Goal: Information Seeking & Learning: Learn about a topic

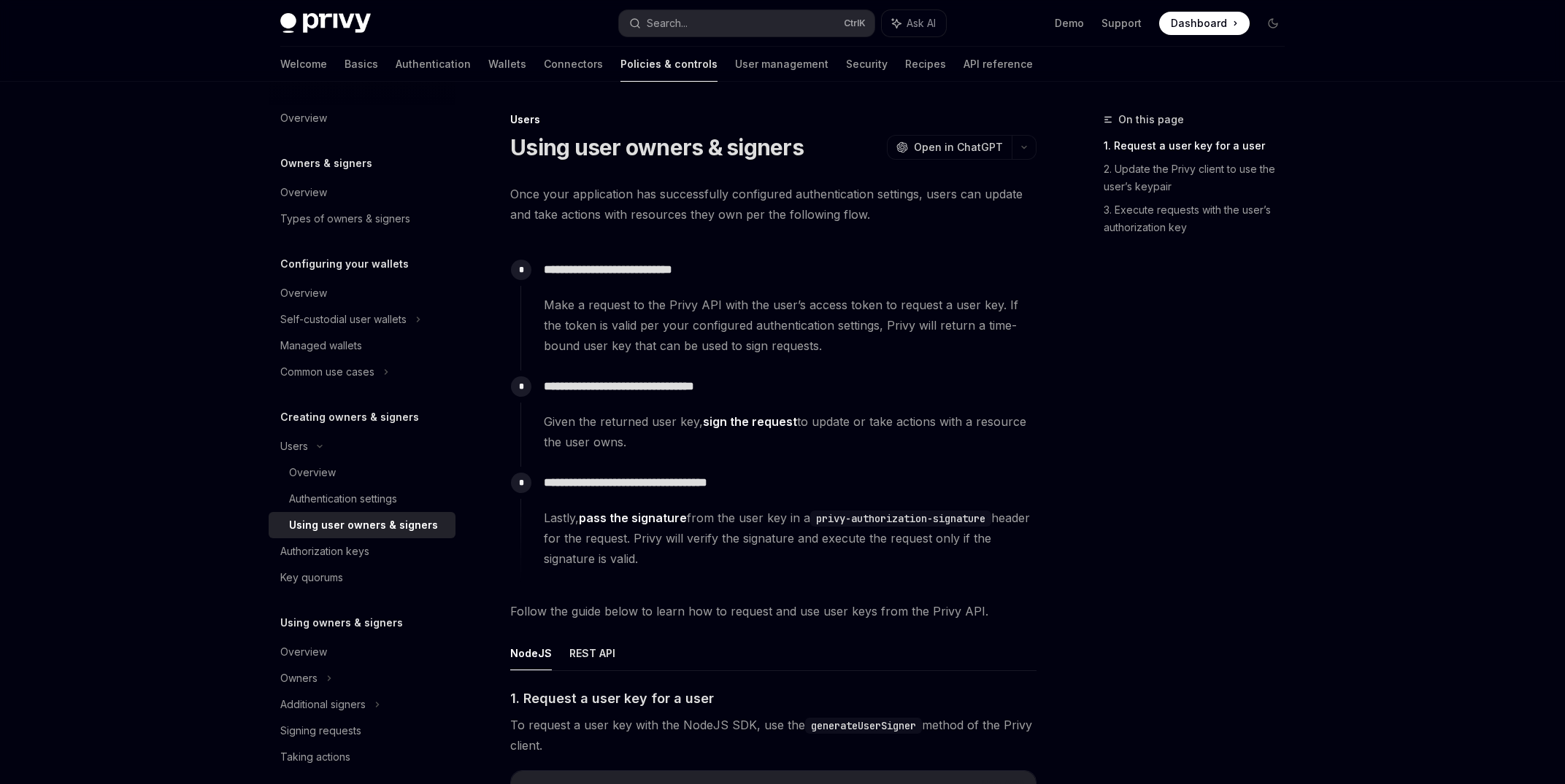
scroll to position [945, 0]
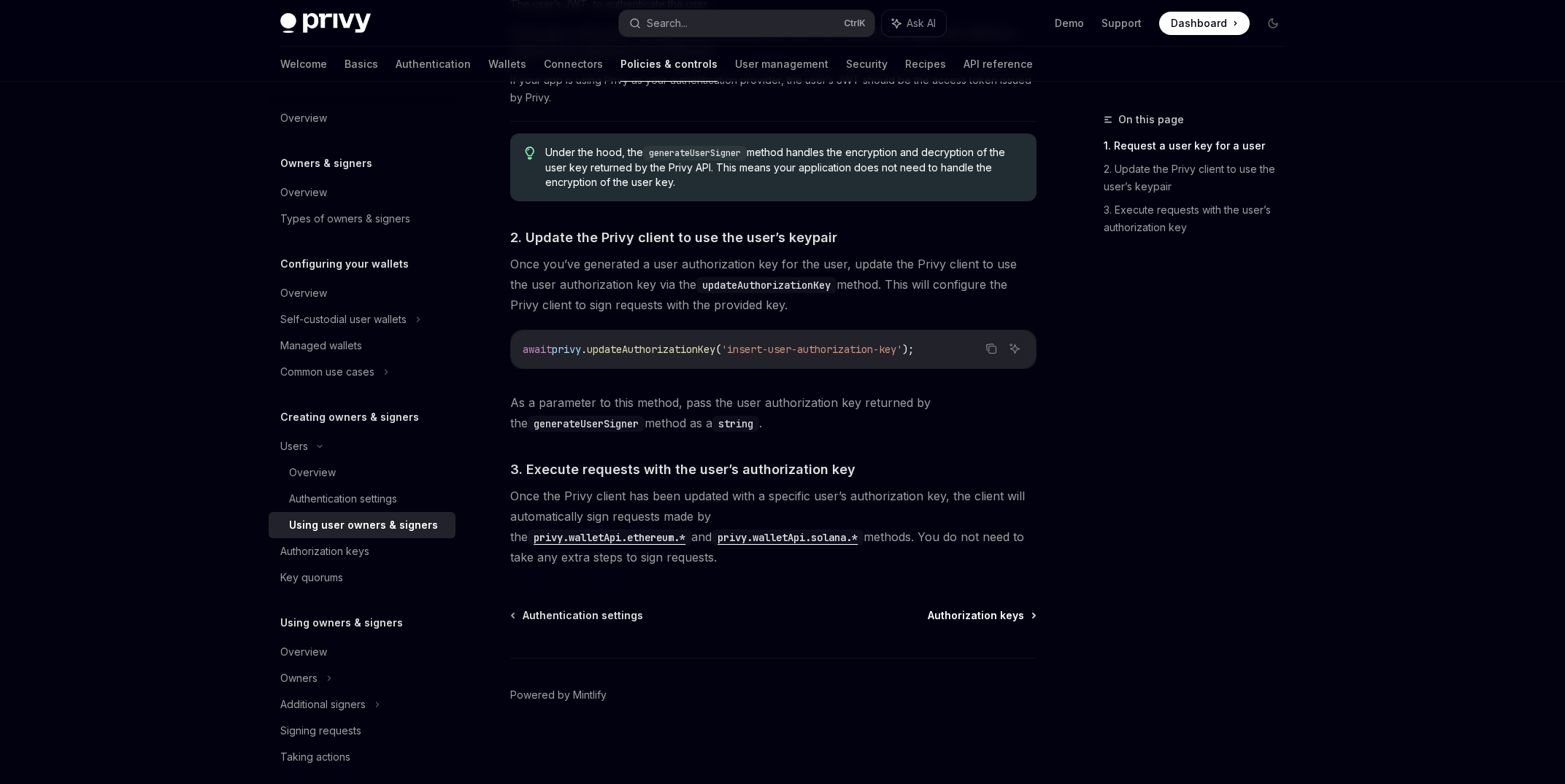
click at [975, 616] on span "Authorization keys" at bounding box center [976, 615] width 96 height 14
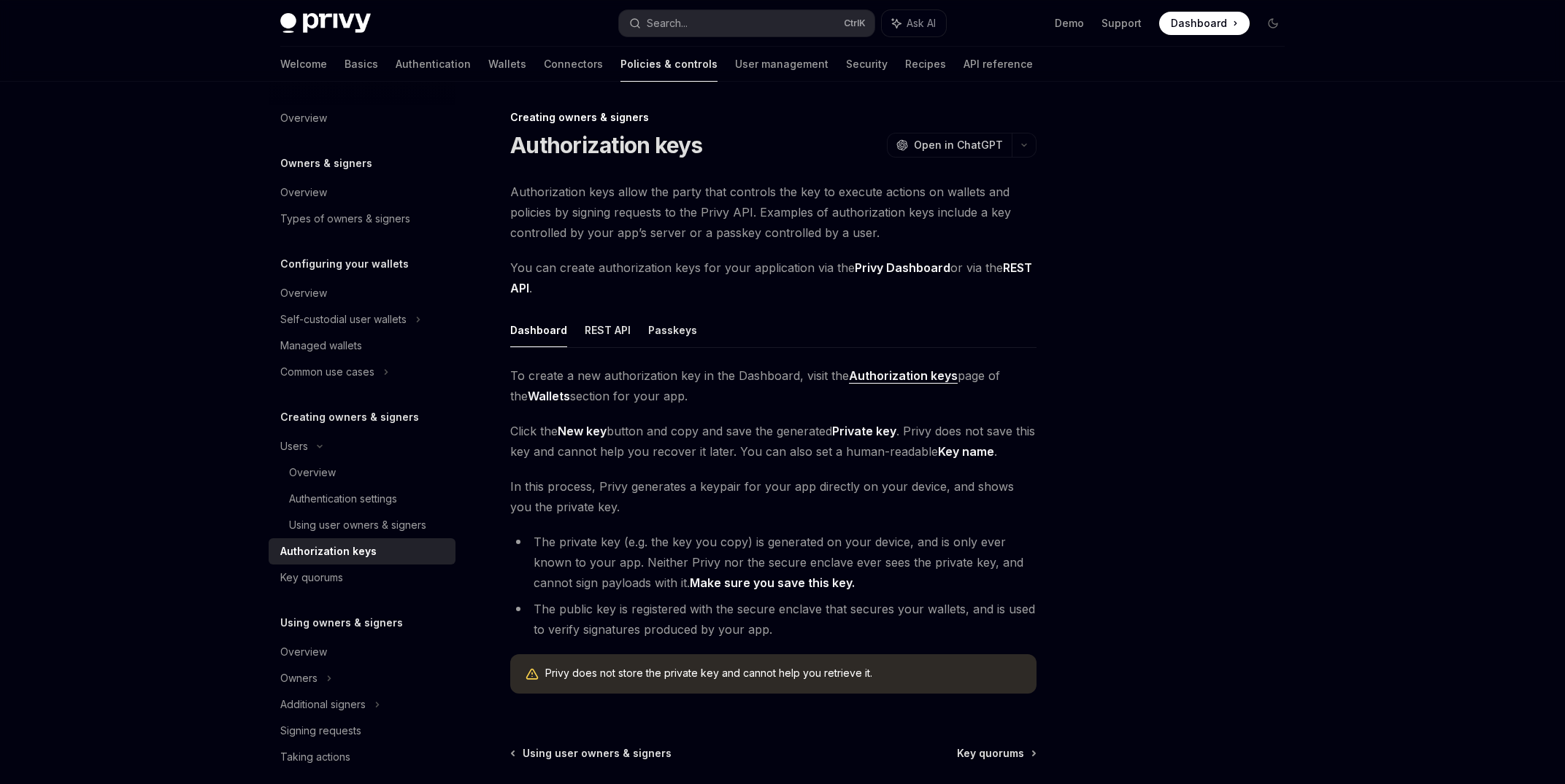
scroll to position [140, 0]
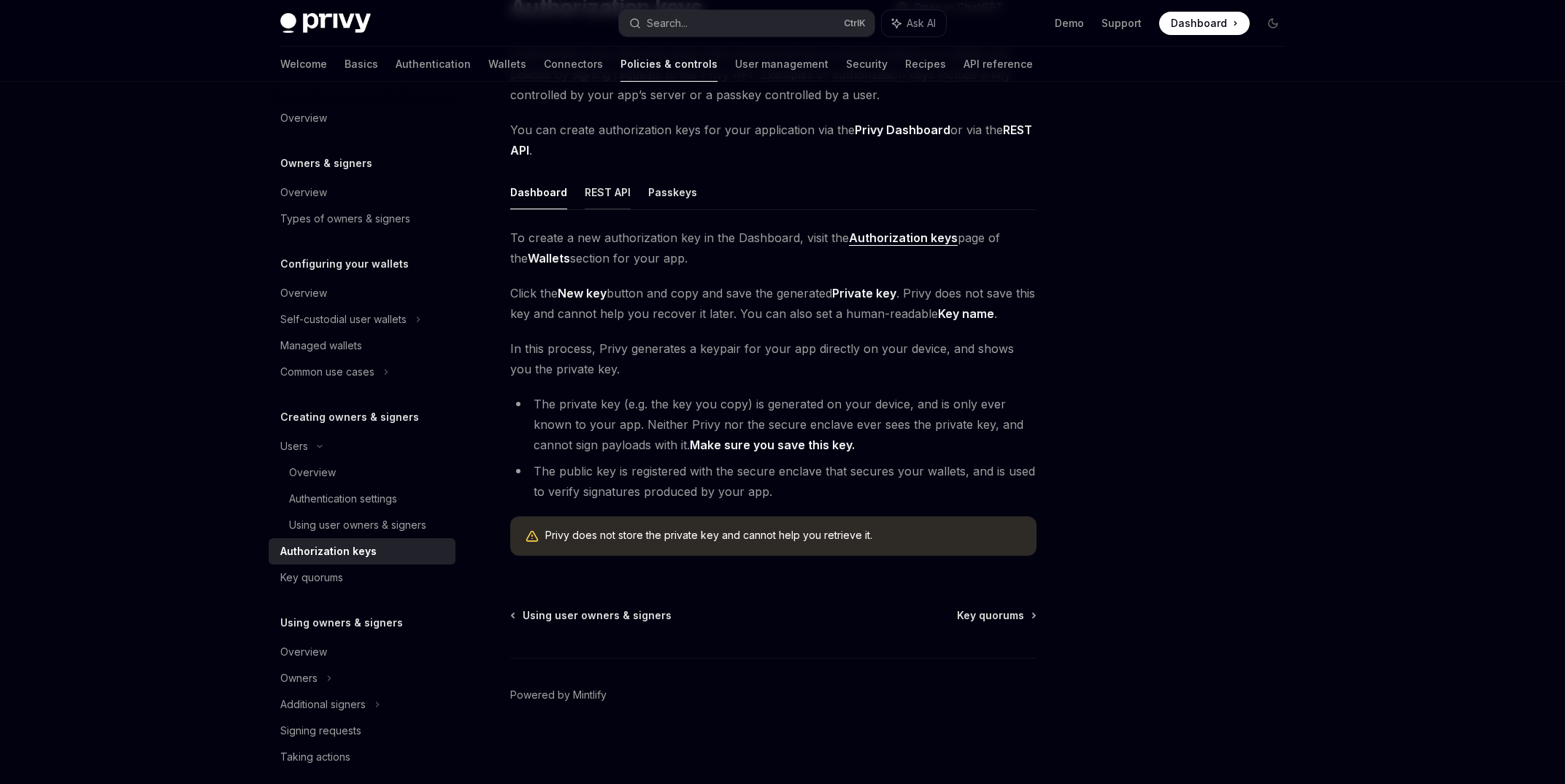
click at [594, 187] on button "REST API" at bounding box center [608, 192] width 46 height 34
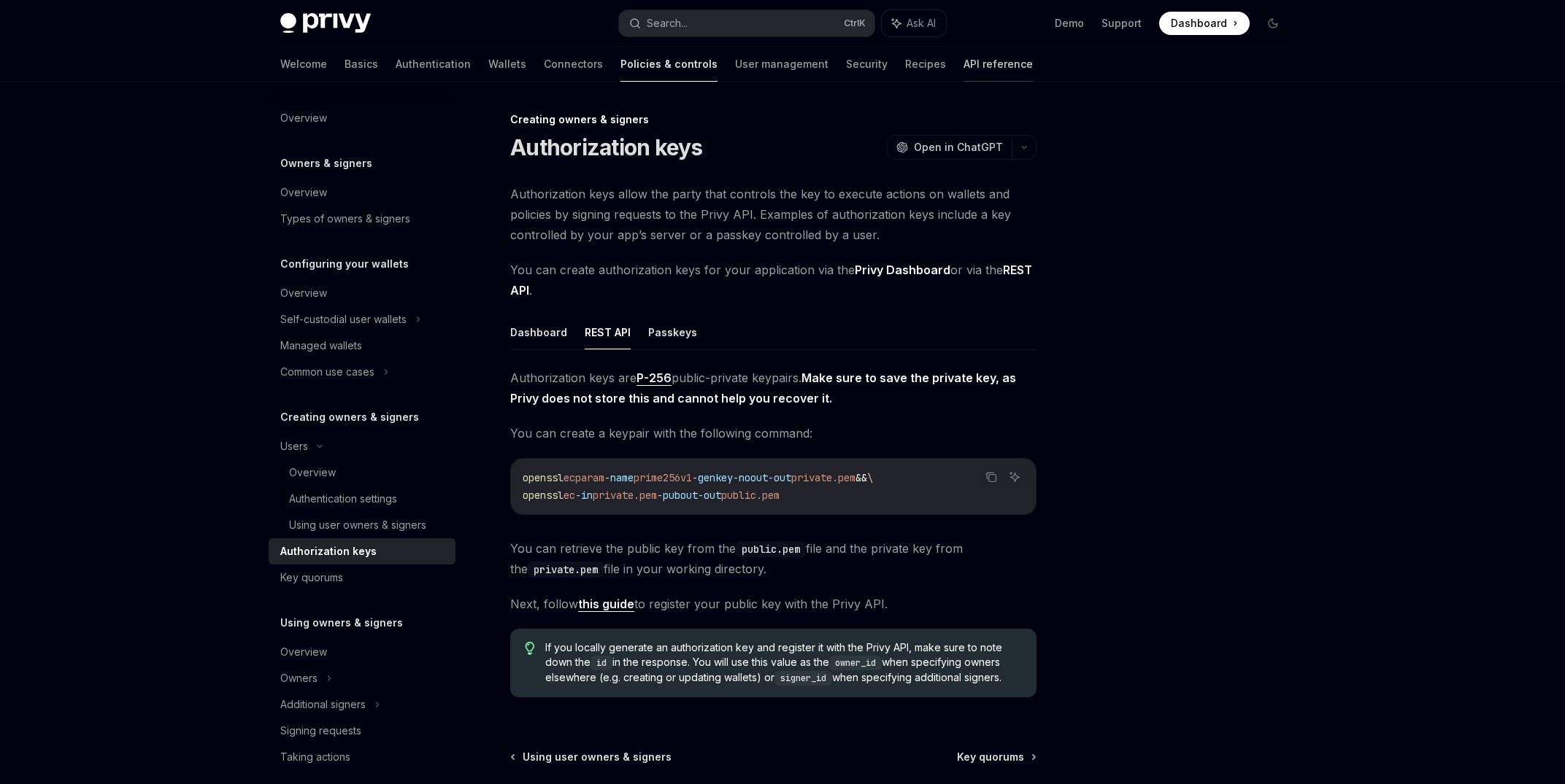
click at [964, 63] on link "API reference" at bounding box center [998, 63] width 70 height 35
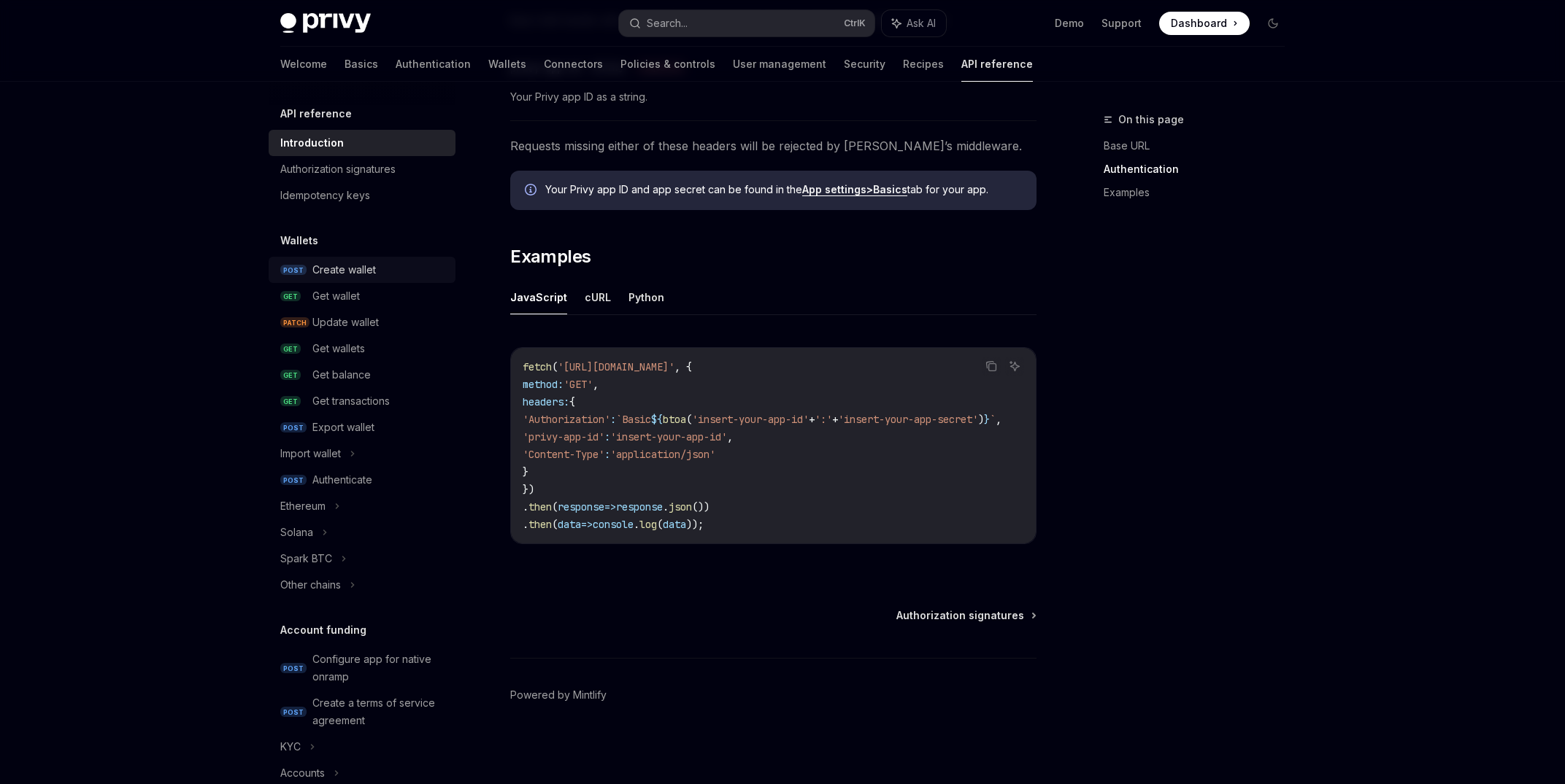
click at [368, 267] on div "Create wallet" at bounding box center [344, 270] width 63 height 18
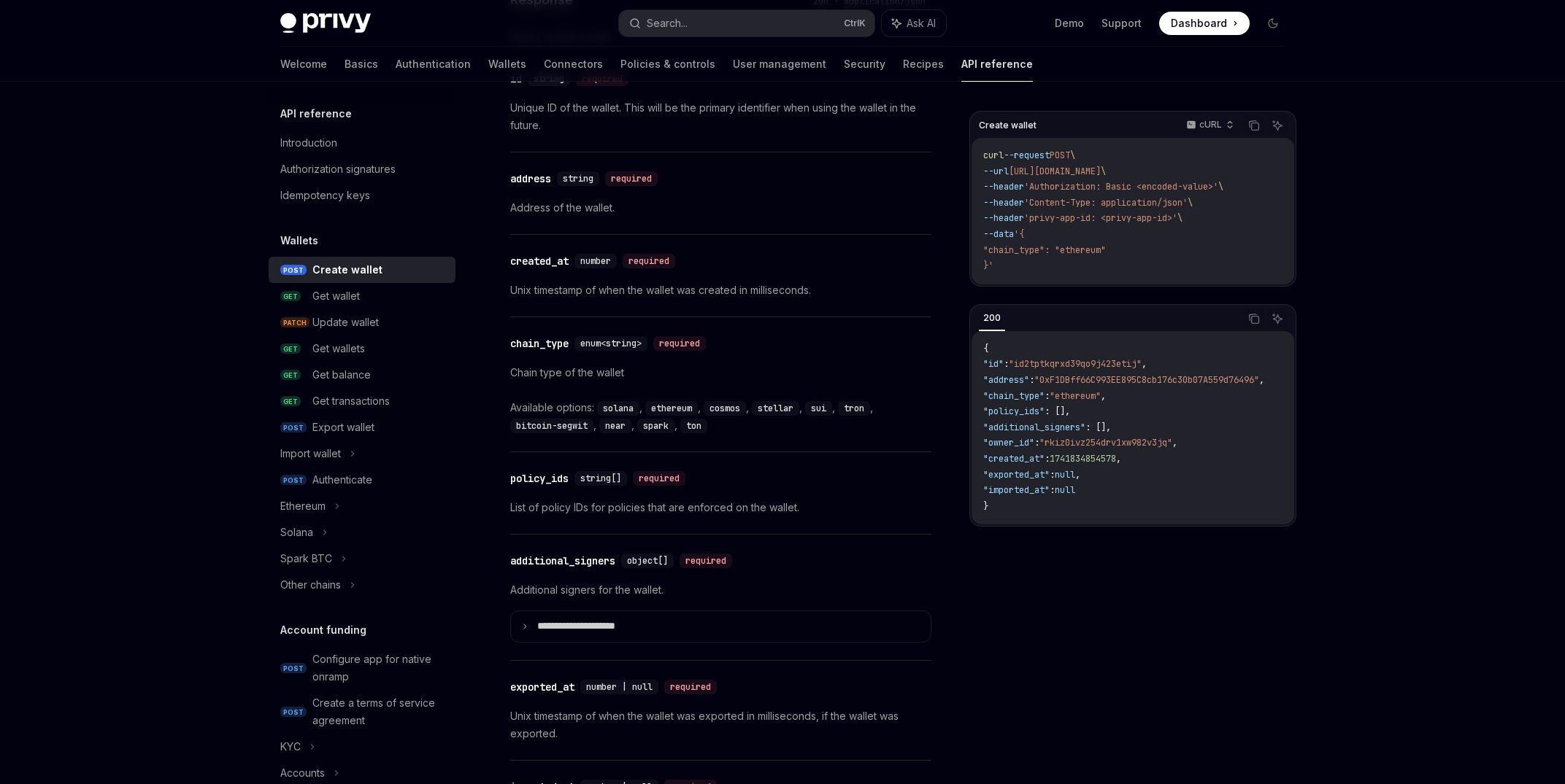
scroll to position [1894, 0]
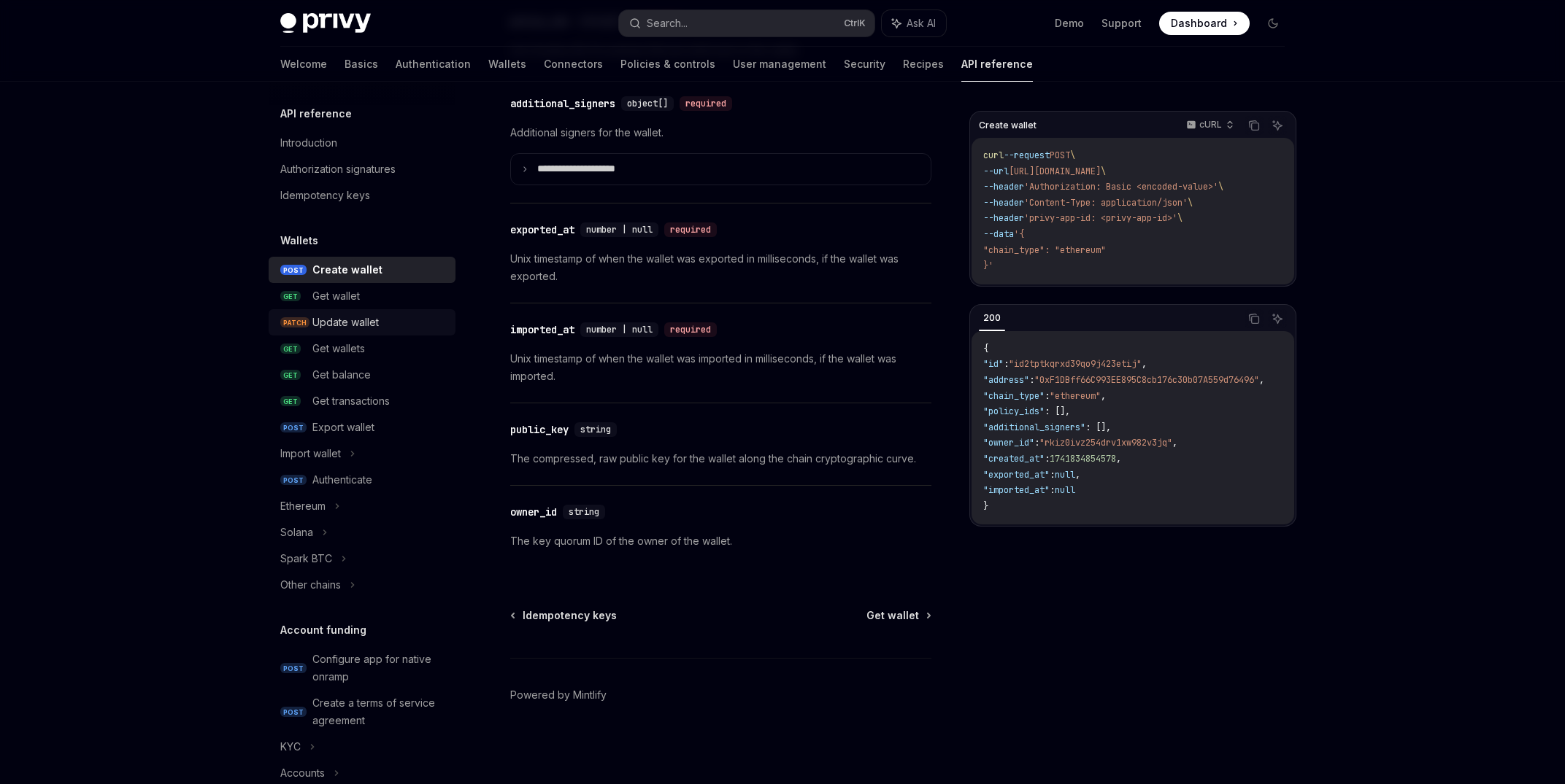
click at [352, 314] on link "PATCH Update wallet" at bounding box center [361, 322] width 186 height 26
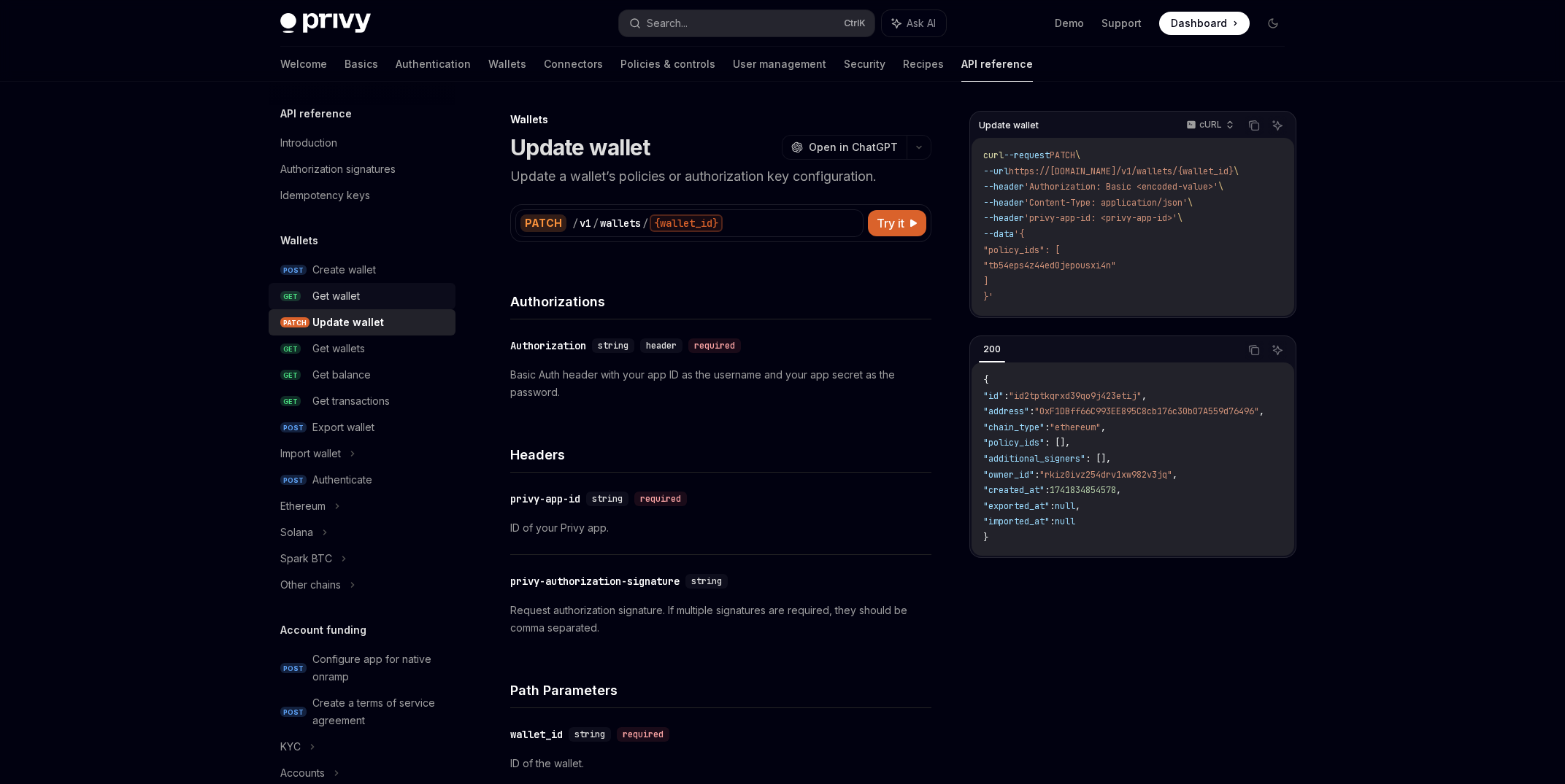
click at [358, 305] on div "Get wallet" at bounding box center [335, 296] width 47 height 18
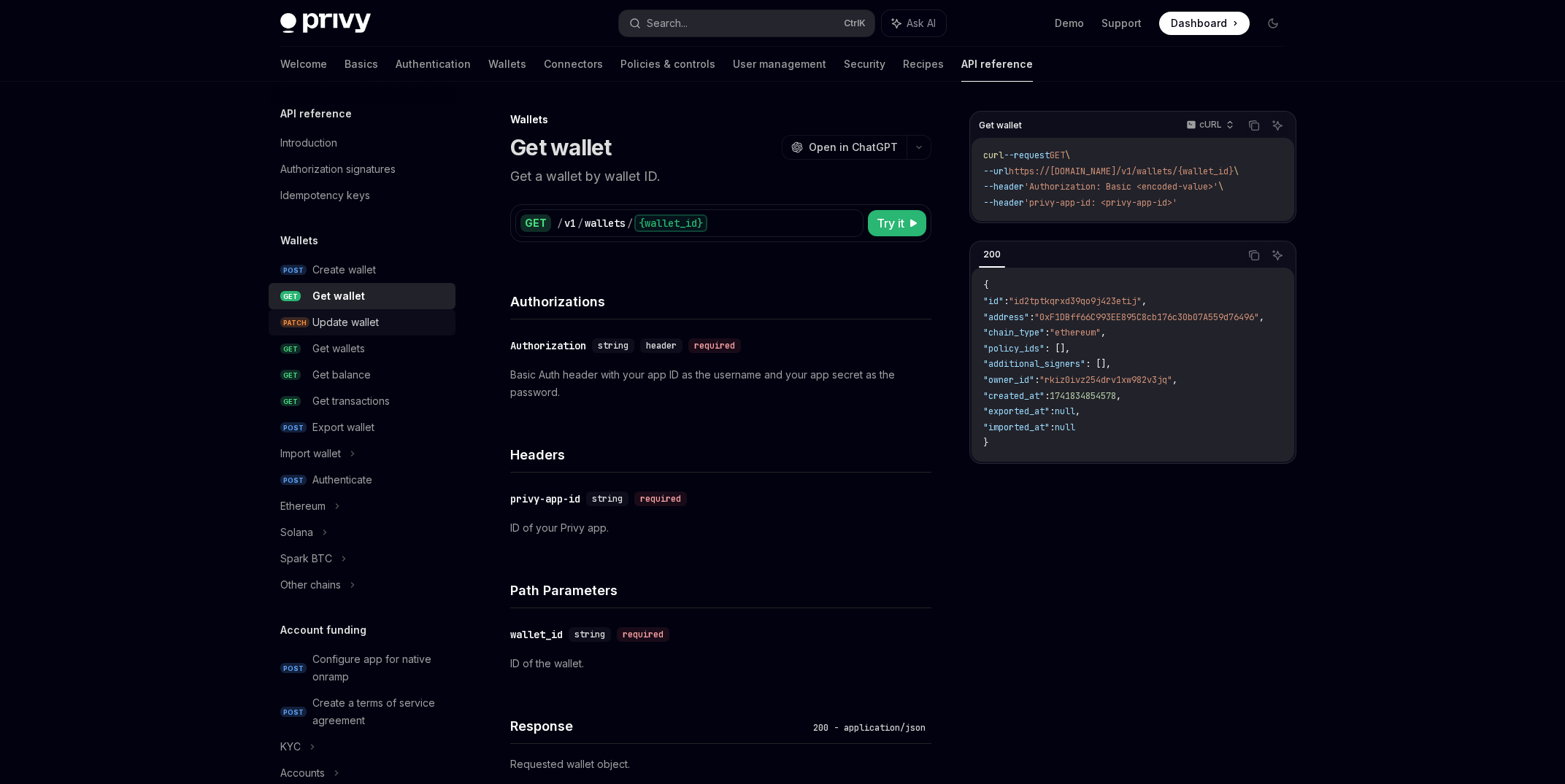
click at [355, 318] on div "Update wallet" at bounding box center [345, 323] width 66 height 18
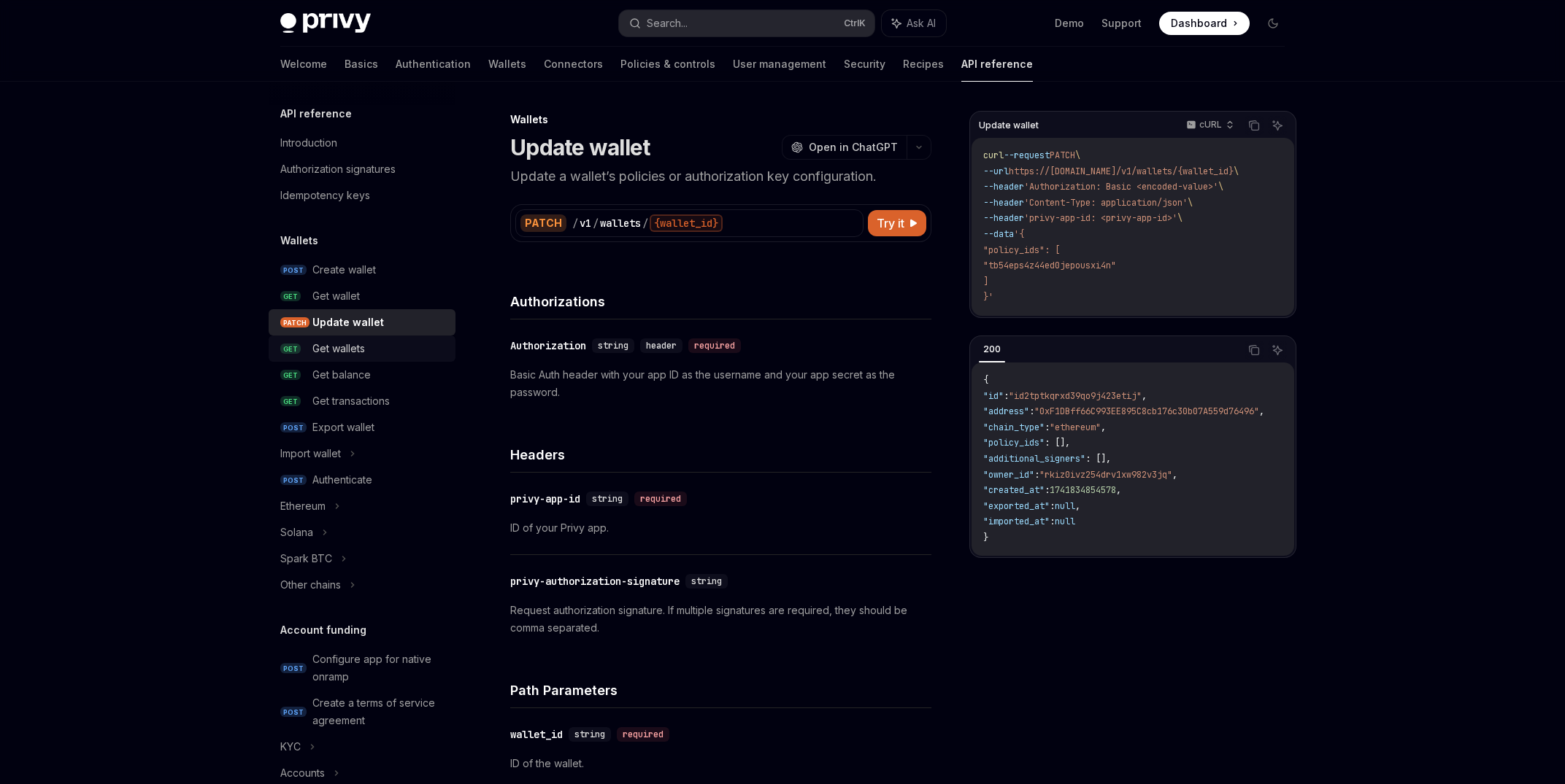
click at [349, 356] on div "Get wallets" at bounding box center [338, 349] width 53 height 18
type textarea "*"
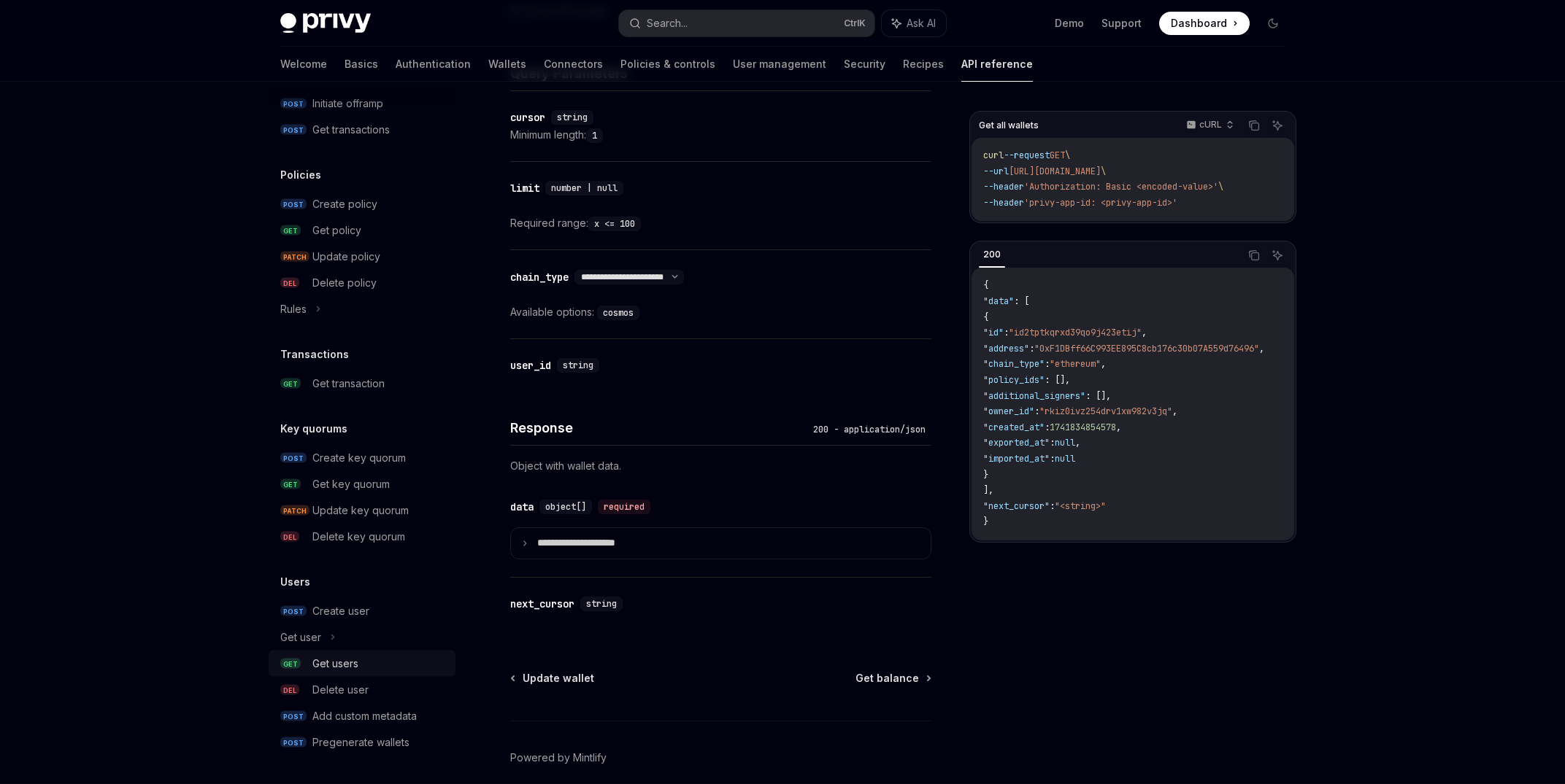
scroll to position [580, 0]
